Goal: Consume media (video, audio): Consume media (video, audio)

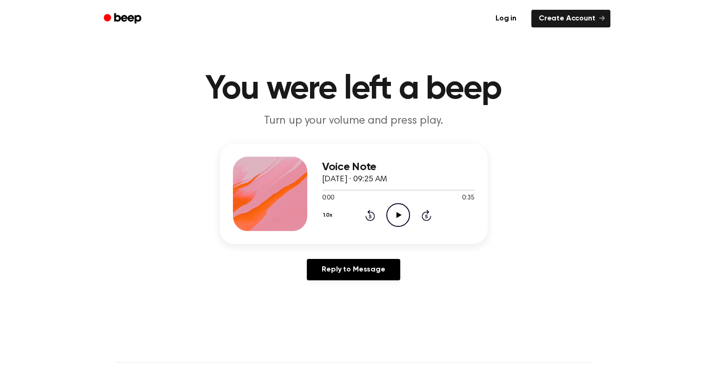
scroll to position [4, 0]
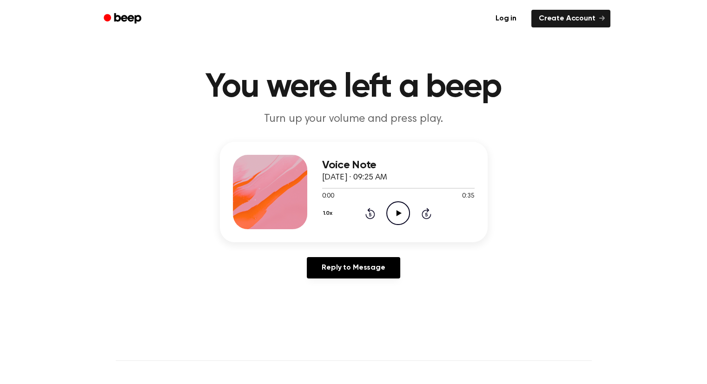
click at [398, 217] on icon "Play Audio" at bounding box center [398, 213] width 24 height 24
click at [398, 217] on icon "Pause Audio" at bounding box center [398, 213] width 24 height 24
drag, startPoint x: 398, startPoint y: 217, endPoint x: 392, endPoint y: 216, distance: 6.7
click at [392, 216] on icon "Play Audio" at bounding box center [398, 213] width 24 height 24
click at [392, 216] on icon "Pause Audio" at bounding box center [398, 213] width 24 height 24
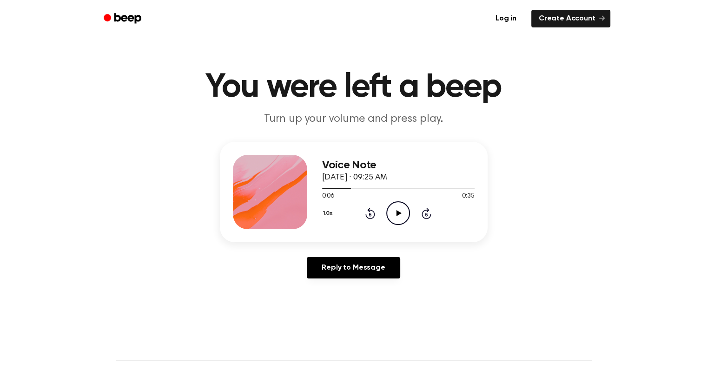
click at [392, 216] on icon "Play Audio" at bounding box center [398, 213] width 24 height 24
click at [392, 216] on icon "Pause Audio" at bounding box center [398, 213] width 24 height 24
drag, startPoint x: 372, startPoint y: 187, endPoint x: 433, endPoint y: 151, distance: 71.1
click at [433, 151] on div "Voice Note [DATE] · 09:25 AM 0:12 0:35 Your browser does not support the [objec…" at bounding box center [354, 192] width 268 height 100
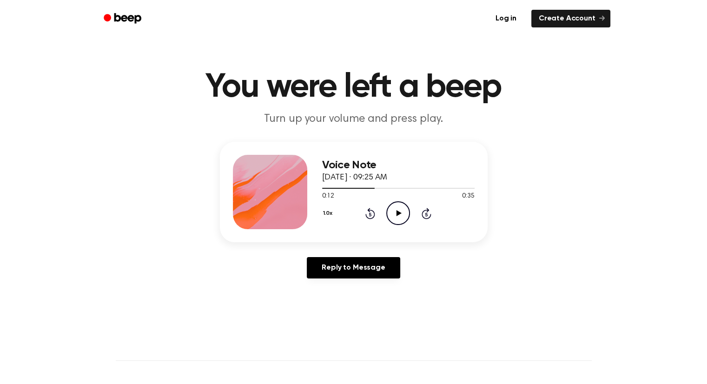
click at [401, 213] on icon "Play Audio" at bounding box center [398, 213] width 24 height 24
drag, startPoint x: 460, startPoint y: 275, endPoint x: 428, endPoint y: 282, distance: 32.0
click at [428, 282] on div "Reply to Message" at bounding box center [354, 271] width 268 height 29
click at [396, 214] on icon at bounding box center [398, 213] width 5 height 6
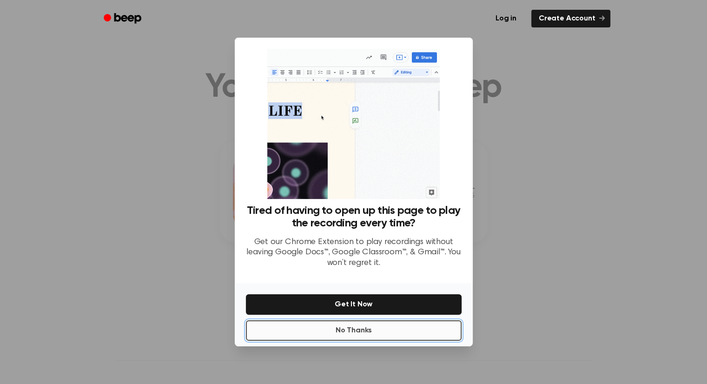
click at [368, 328] on button "No Thanks" at bounding box center [354, 330] width 216 height 20
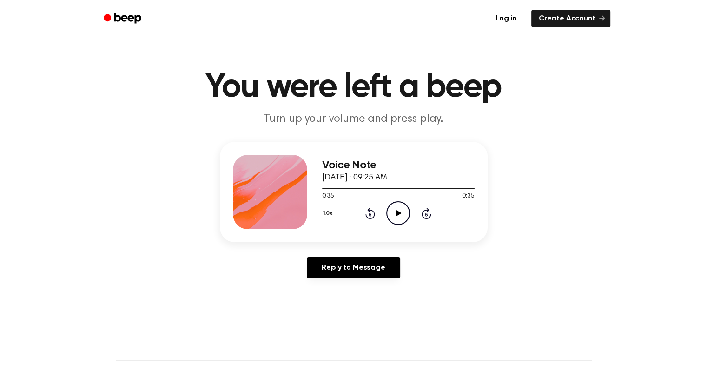
click at [398, 210] on icon "Play Audio" at bounding box center [398, 213] width 24 height 24
click at [372, 271] on link "Reply to Message" at bounding box center [353, 267] width 93 height 21
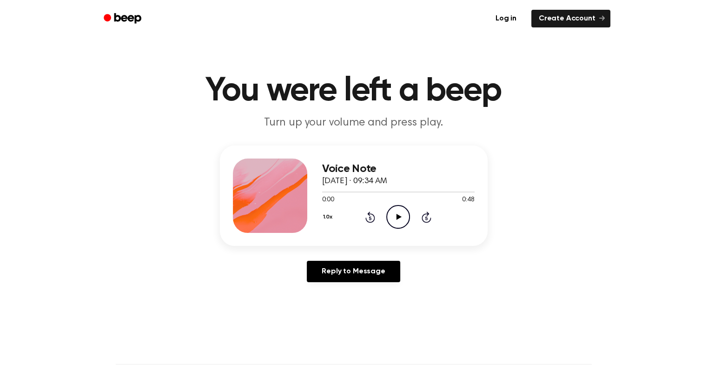
click at [396, 218] on icon at bounding box center [398, 217] width 5 height 6
drag, startPoint x: 396, startPoint y: 218, endPoint x: 389, endPoint y: 224, distance: 9.2
drag, startPoint x: 389, startPoint y: 224, endPoint x: 368, endPoint y: 223, distance: 20.4
click at [368, 223] on div "1.0x Rewind 5 seconds Pause Audio Skip 5 seconds" at bounding box center [398, 217] width 152 height 24
click at [400, 212] on icon "Pause Audio" at bounding box center [398, 217] width 24 height 24
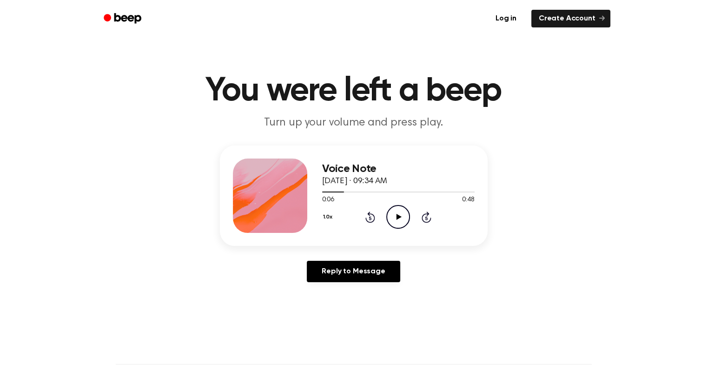
click at [370, 218] on icon at bounding box center [370, 218] width 2 height 4
click at [399, 221] on icon "Play Audio" at bounding box center [398, 217] width 24 height 24
click at [399, 221] on icon "Pause Audio" at bounding box center [398, 217] width 24 height 24
drag, startPoint x: 355, startPoint y: 190, endPoint x: 351, endPoint y: 191, distance: 4.7
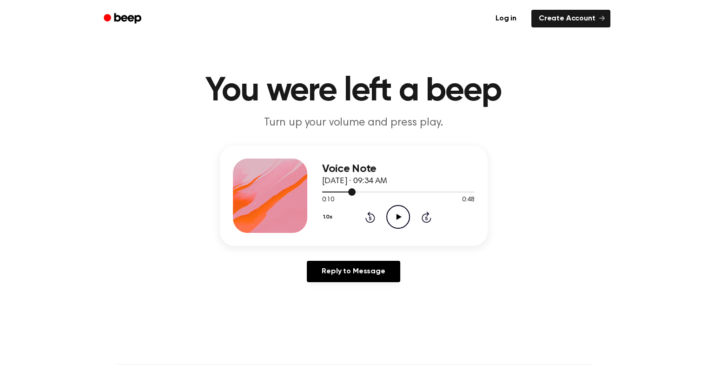
click at [351, 191] on div at bounding box center [398, 191] width 152 height 7
click at [322, 193] on div at bounding box center [398, 191] width 152 height 7
click at [398, 216] on icon at bounding box center [398, 217] width 5 height 6
click at [392, 216] on icon "Pause Audio" at bounding box center [398, 217] width 24 height 24
